Goal: Task Accomplishment & Management: Manage account settings

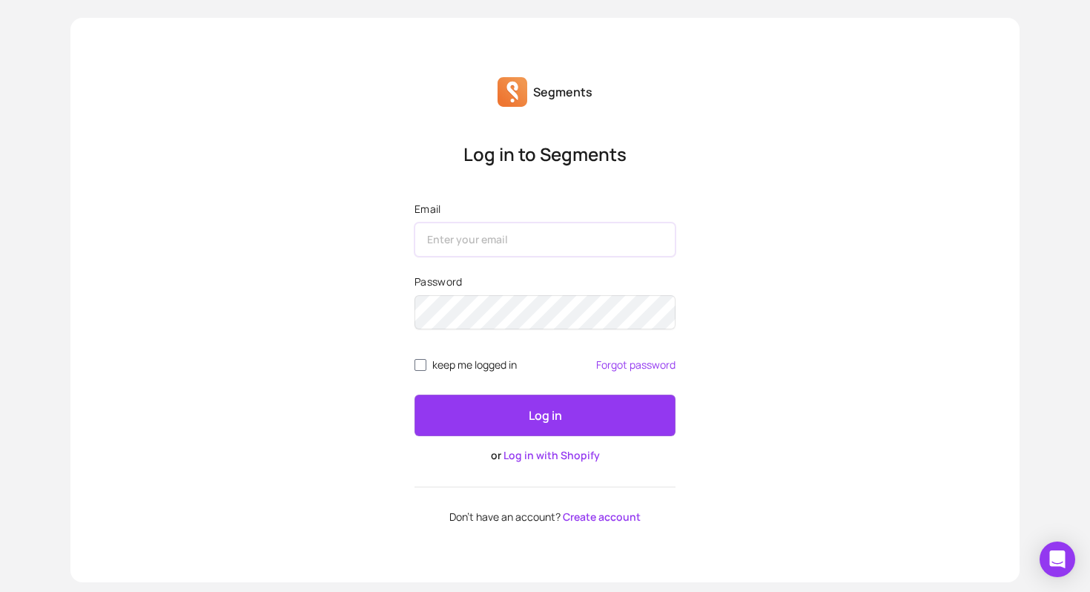
click at [506, 247] on input "Email" at bounding box center [544, 239] width 261 height 34
click at [358, 330] on div "Log in to Segments Email Password keep me logged in Forgot password Log in or L…" at bounding box center [544, 332] width 949 height 380
click at [524, 245] on input "Email" at bounding box center [544, 239] width 261 height 34
type input "[EMAIL_ADDRESS][DOMAIN_NAME]"
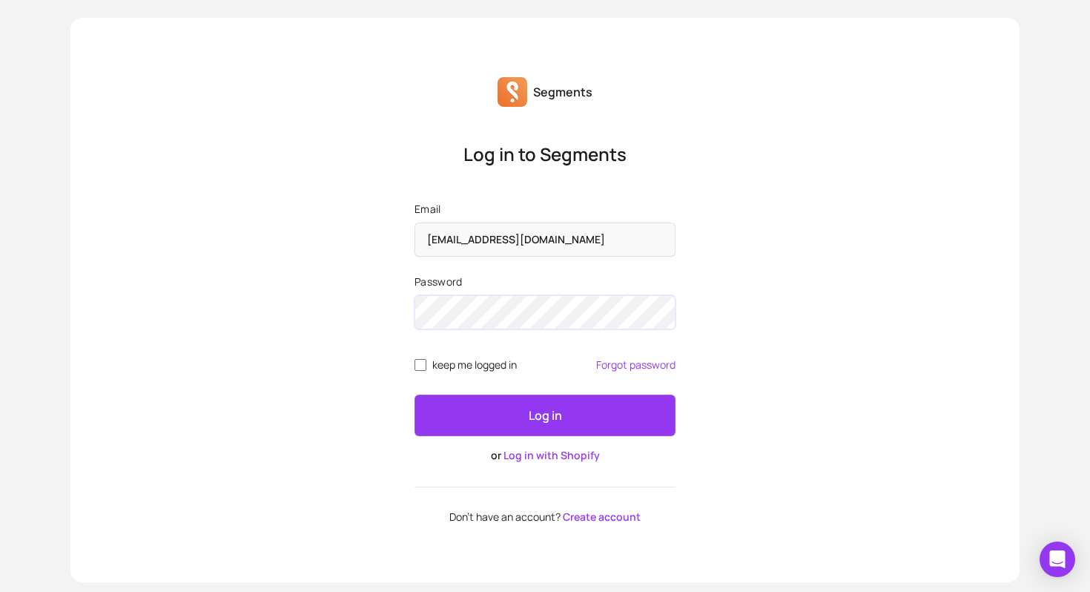
click at [414, 289] on div at bounding box center [414, 289] width 0 height 0
